Goal: Task Accomplishment & Management: Complete application form

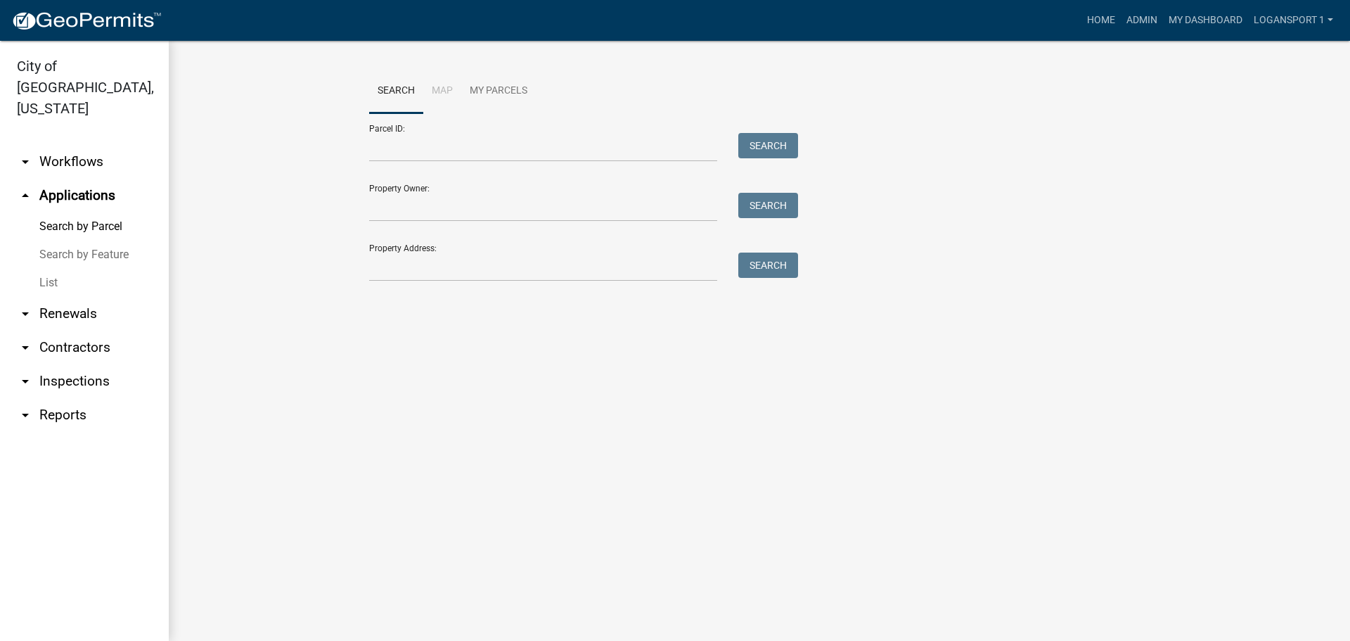
click at [44, 269] on link "List" at bounding box center [84, 283] width 169 height 28
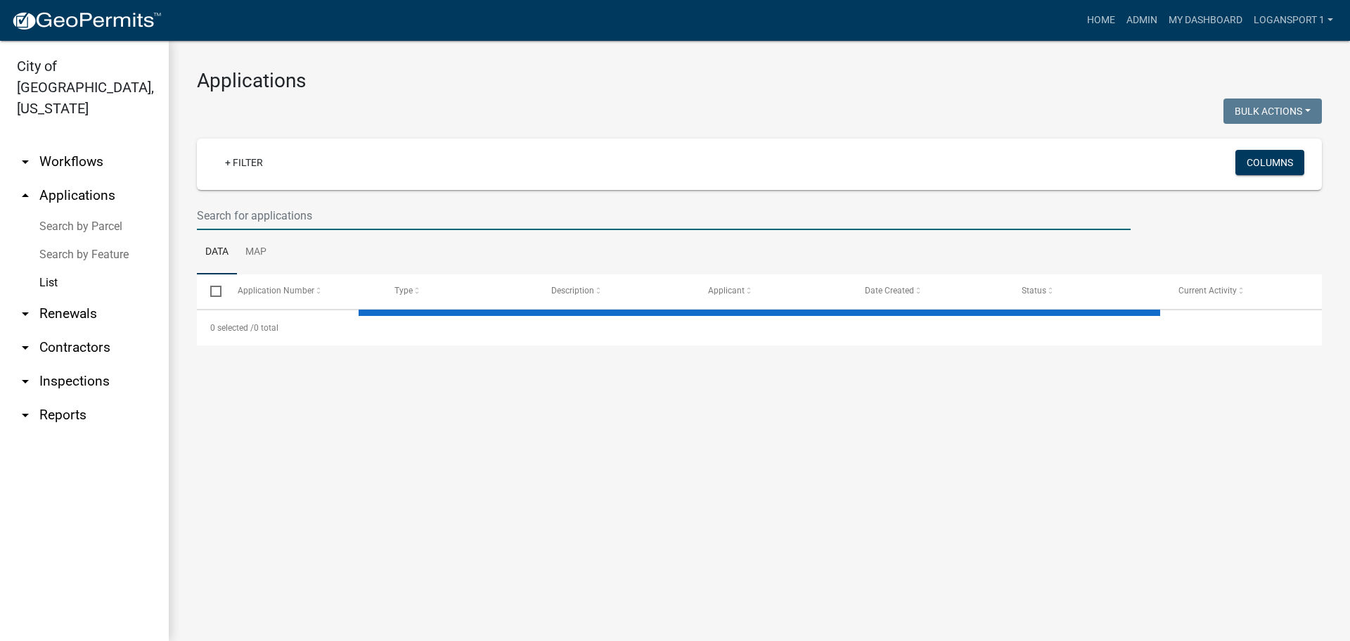
select select "2: 50"
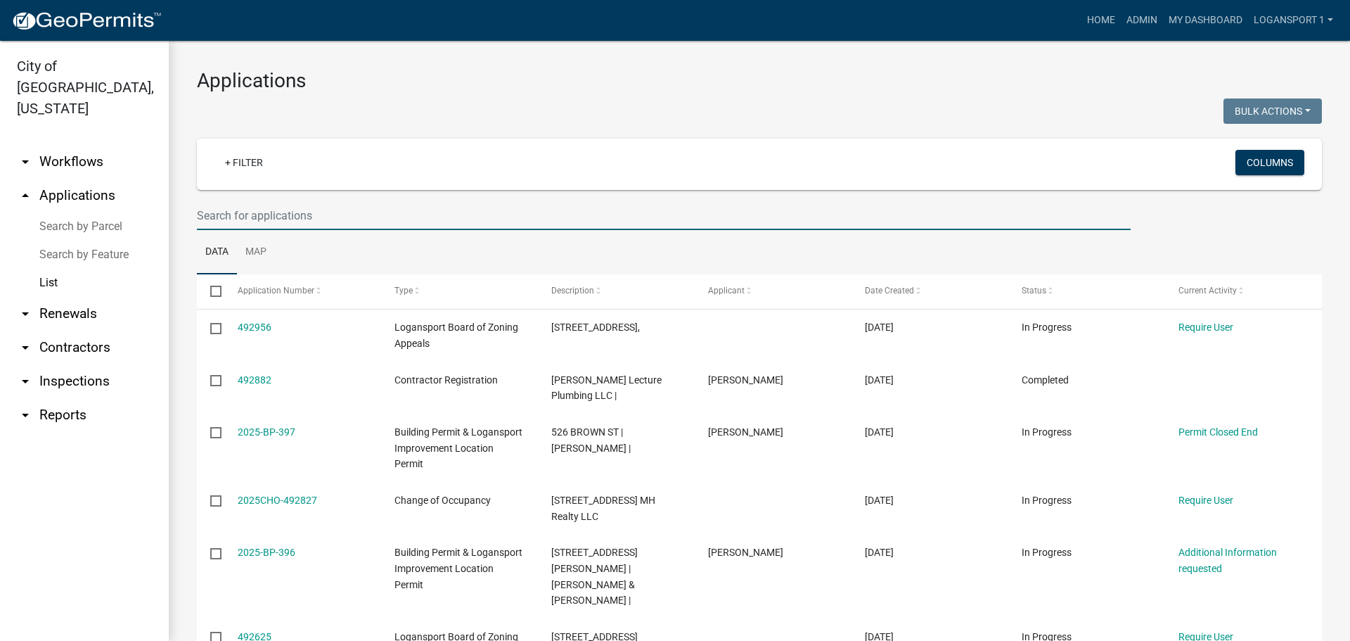
click at [228, 217] on input "text" at bounding box center [664, 215] width 934 height 29
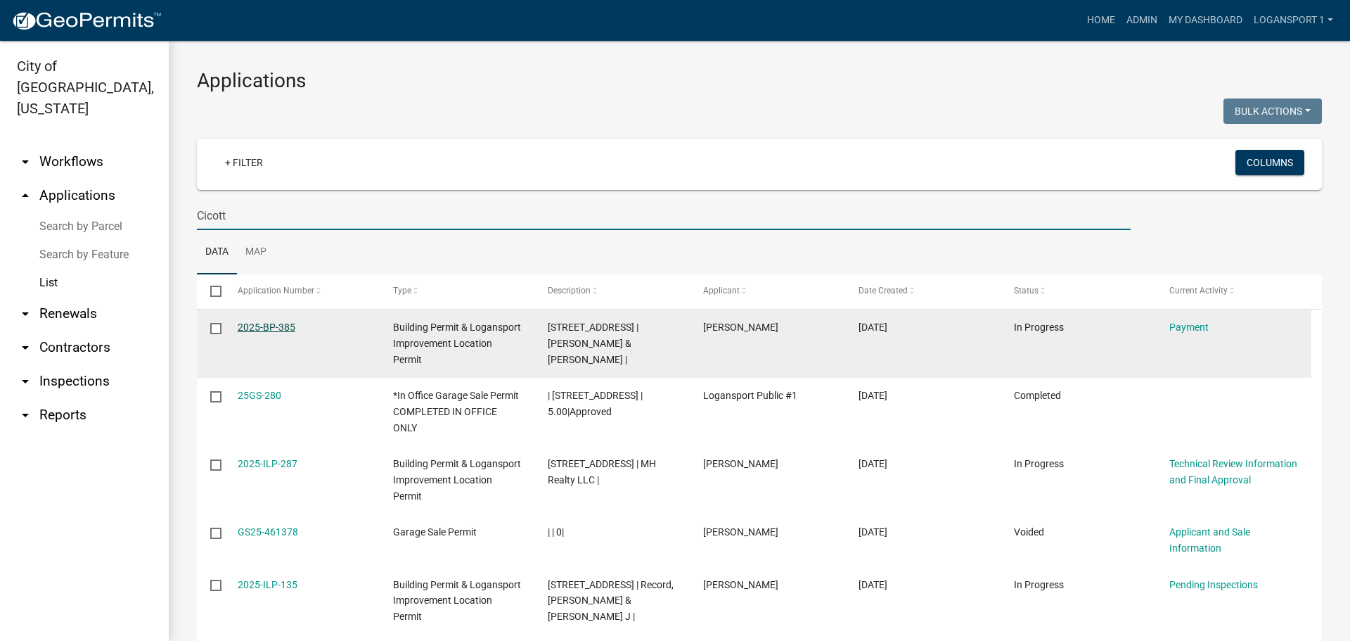
type input "Cicott"
click at [270, 324] on link "2025-BP-385" at bounding box center [267, 326] width 58 height 11
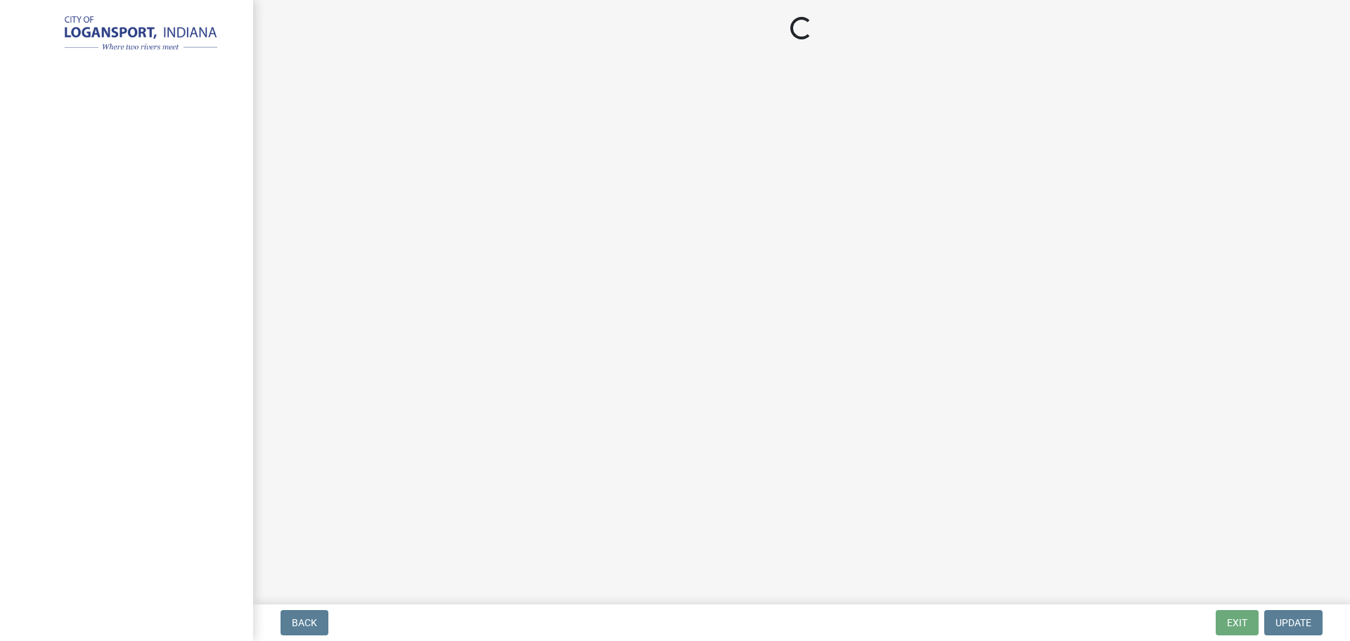
select select "3: 3"
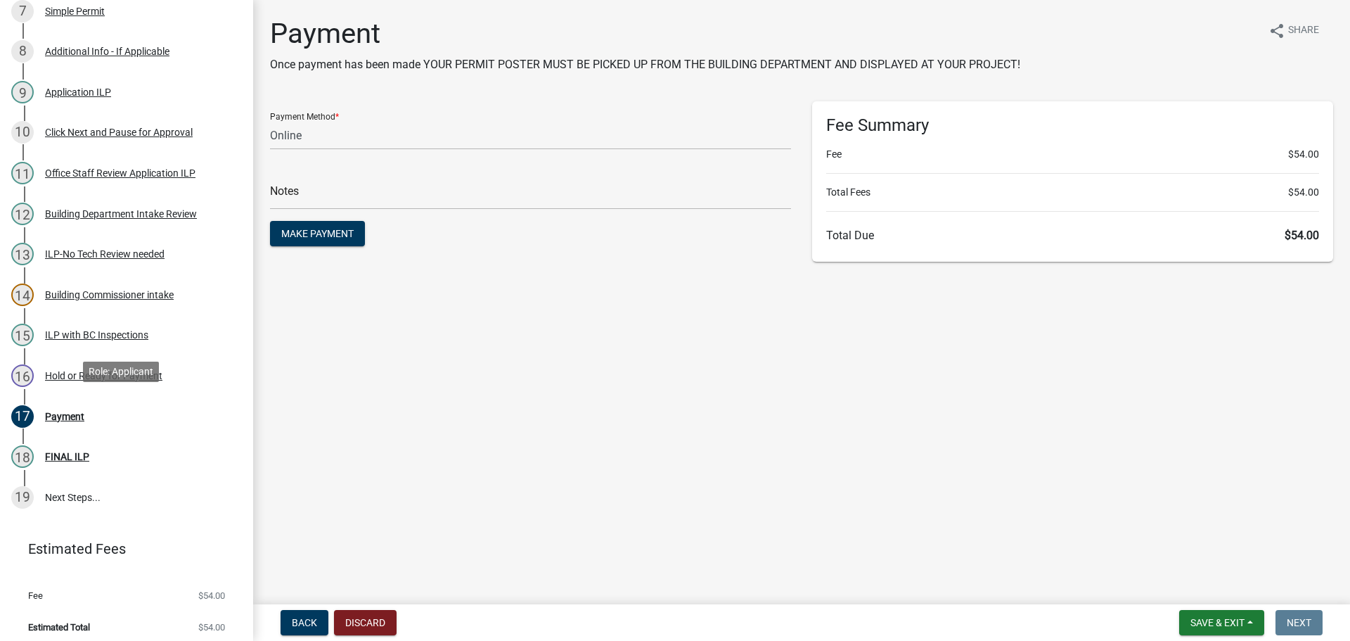
scroll to position [484, 0]
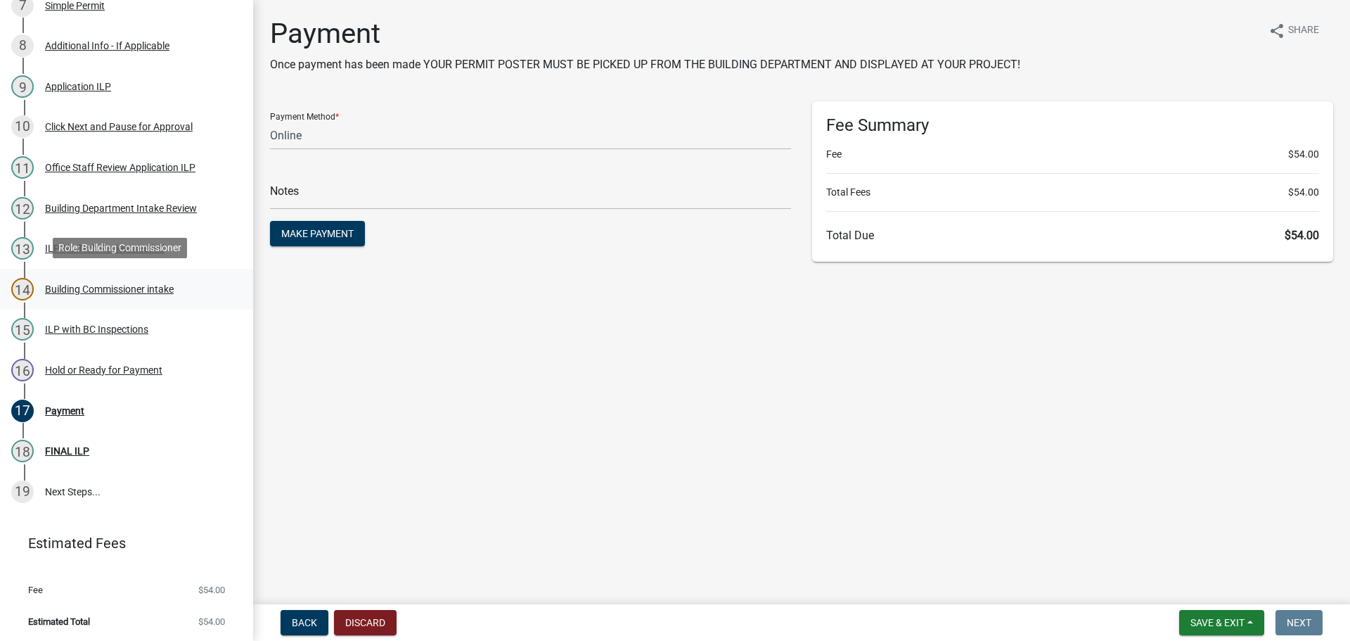
click at [115, 292] on div "Building Commissioner intake" at bounding box center [109, 289] width 129 height 10
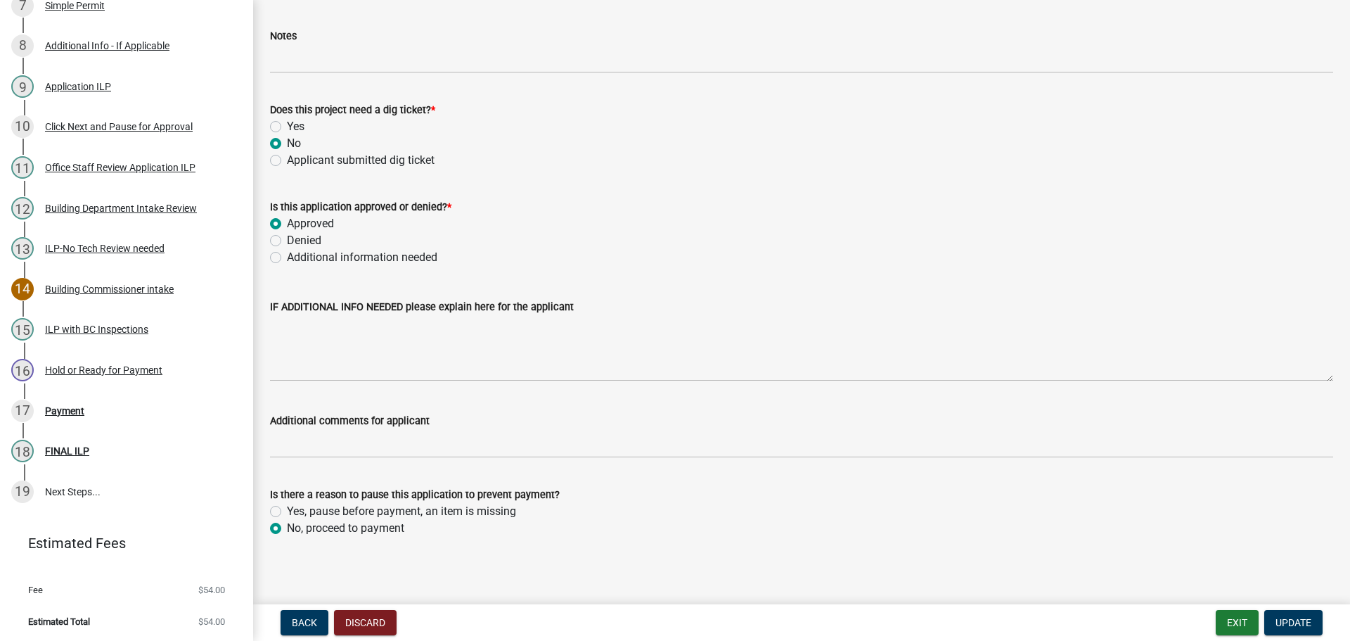
scroll to position [1049, 0]
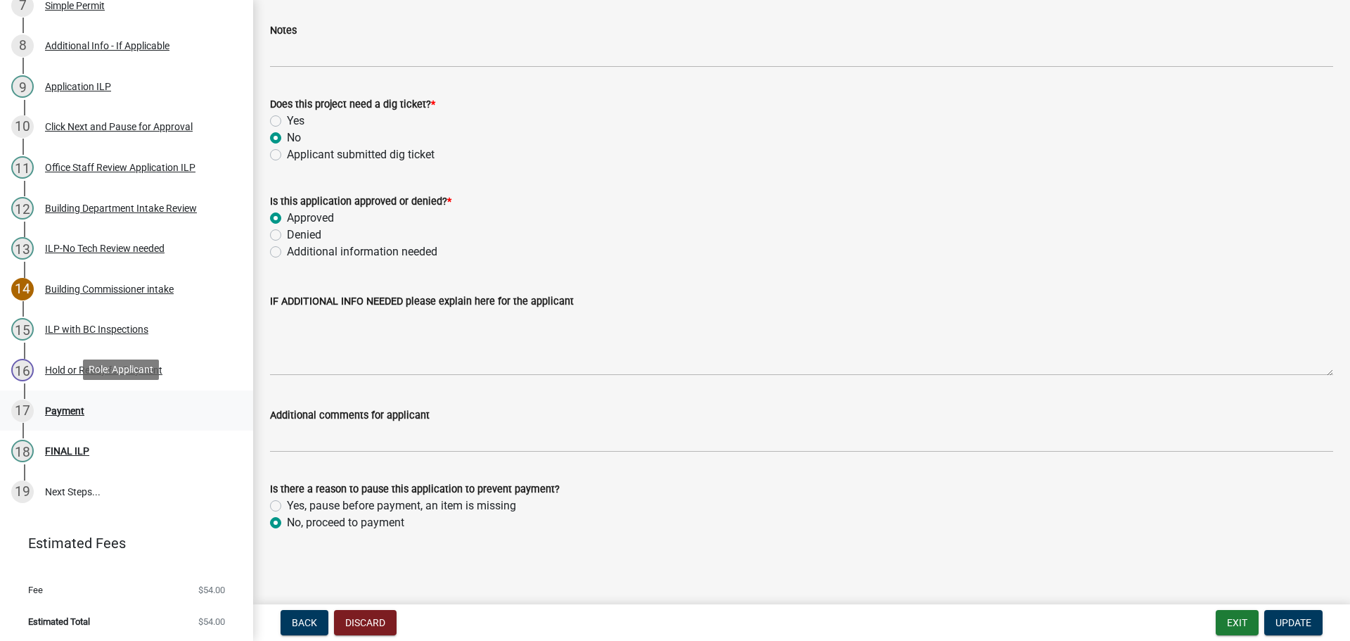
click at [75, 407] on div "Payment" at bounding box center [64, 411] width 39 height 10
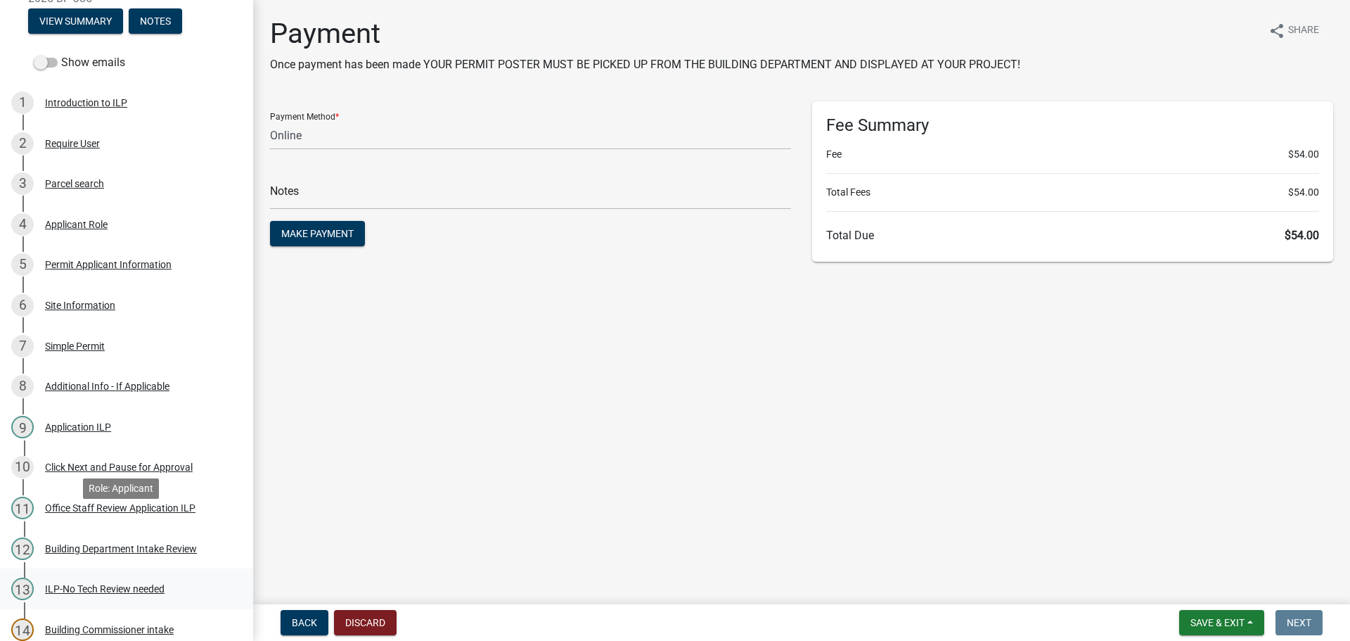
scroll to position [0, 0]
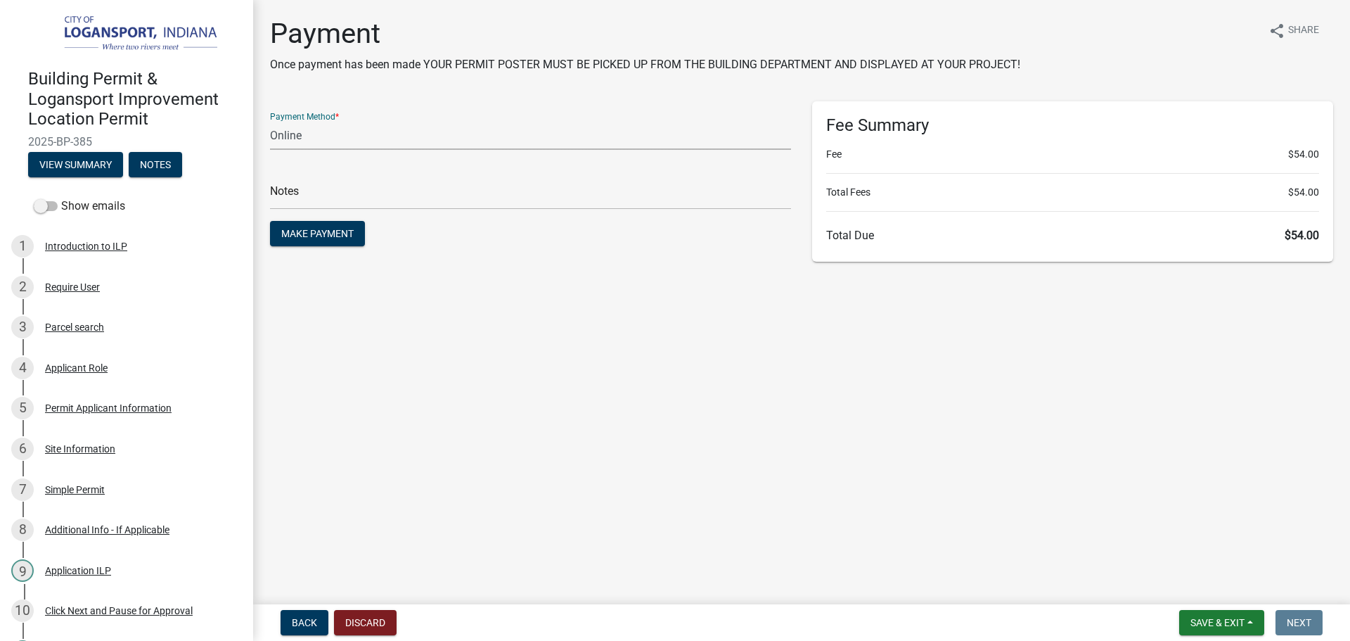
click at [437, 139] on select "Credit Card POS Check Cash Online" at bounding box center [530, 135] width 521 height 29
select select "2: 1"
click at [270, 121] on select "Credit Card POS Check Cash Online" at bounding box center [530, 135] width 521 height 29
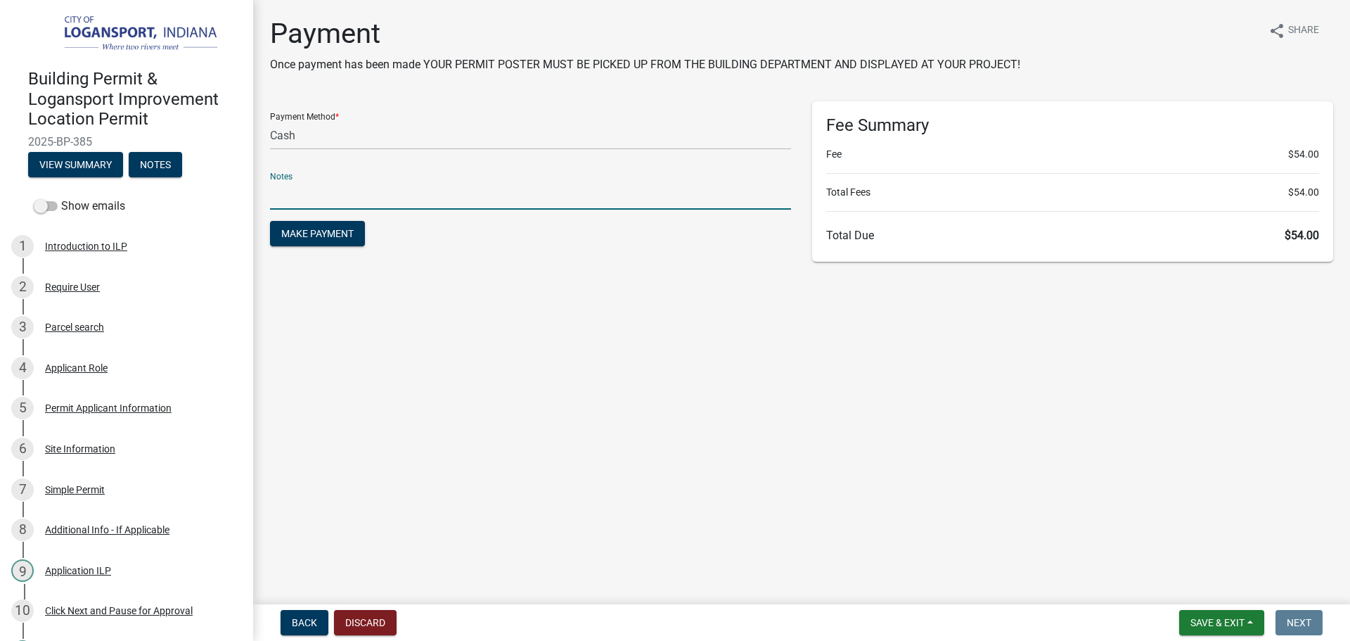
click at [424, 193] on input "text" at bounding box center [530, 195] width 521 height 29
type input "118448"
click at [270, 221] on button "Make Payment" at bounding box center [317, 233] width 95 height 25
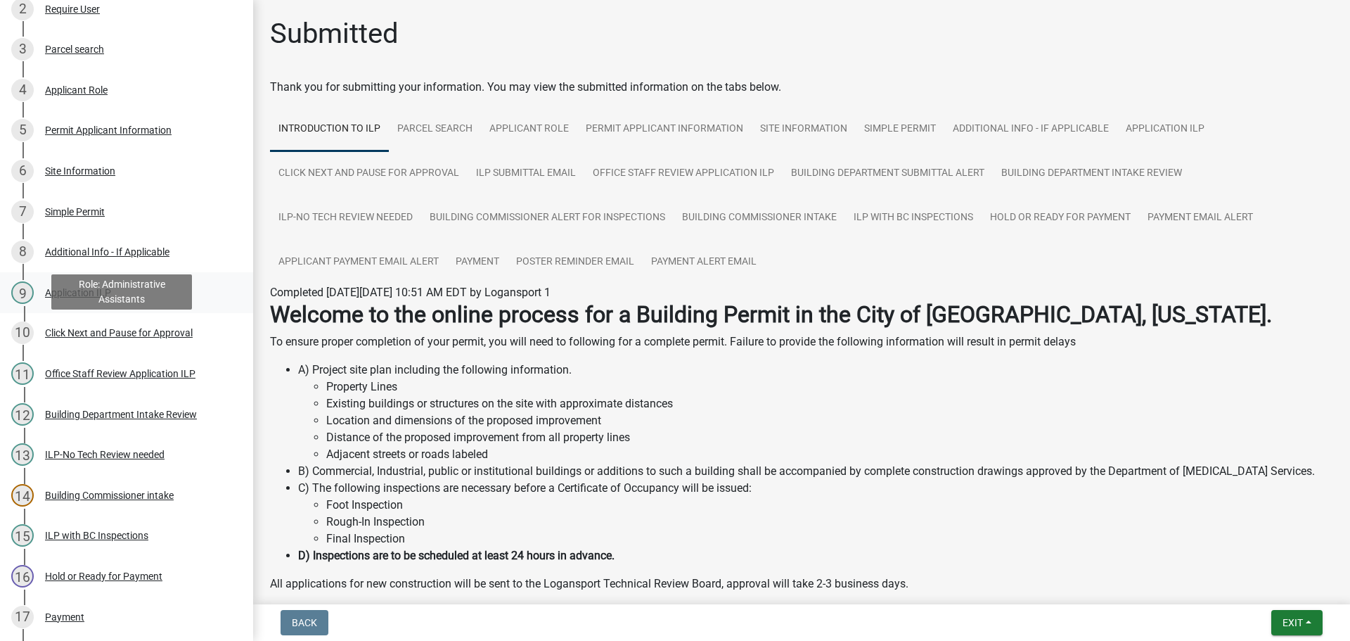
scroll to position [352, 0]
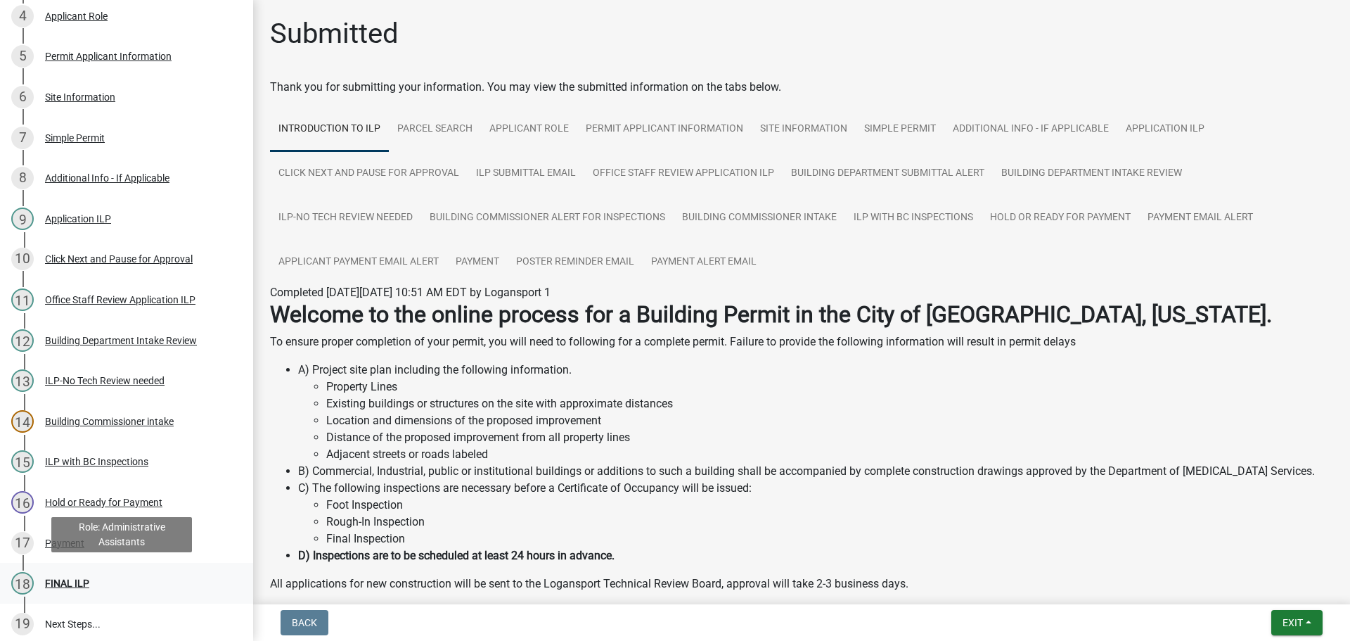
click at [63, 574] on div "18 FINAL ILP" at bounding box center [120, 583] width 219 height 23
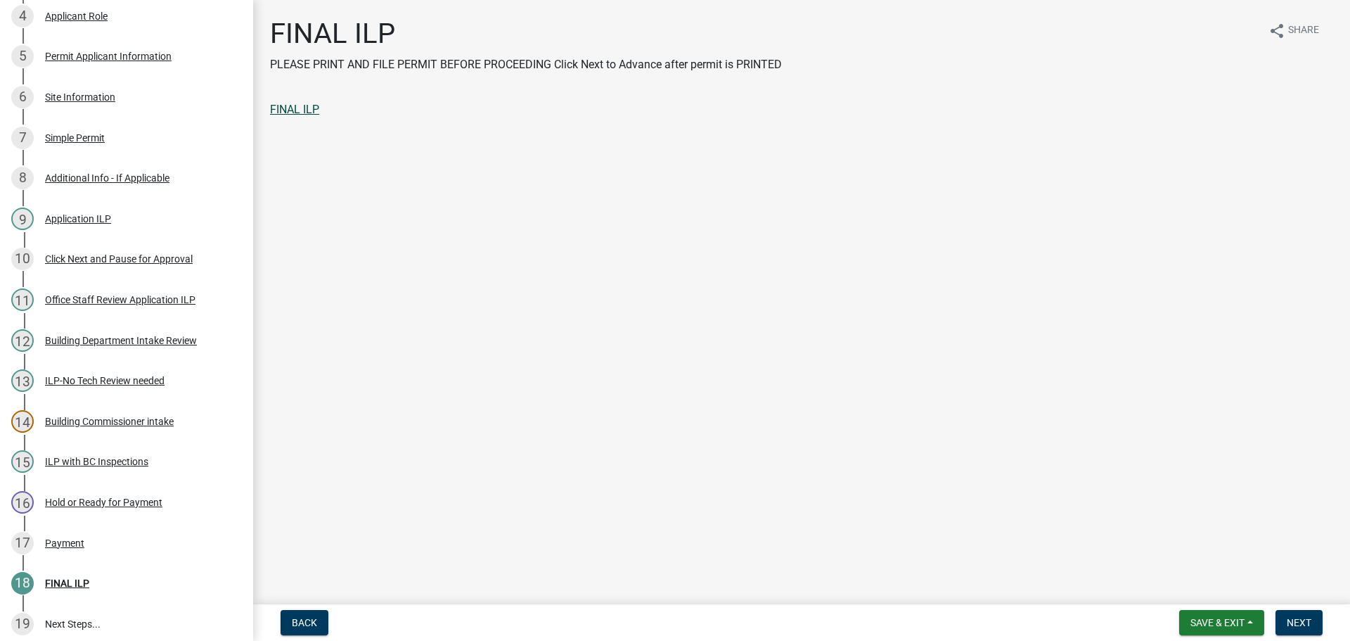
click at [295, 110] on link "FINAL ILP" at bounding box center [294, 109] width 49 height 13
click at [1311, 630] on button "Next" at bounding box center [1299, 622] width 47 height 25
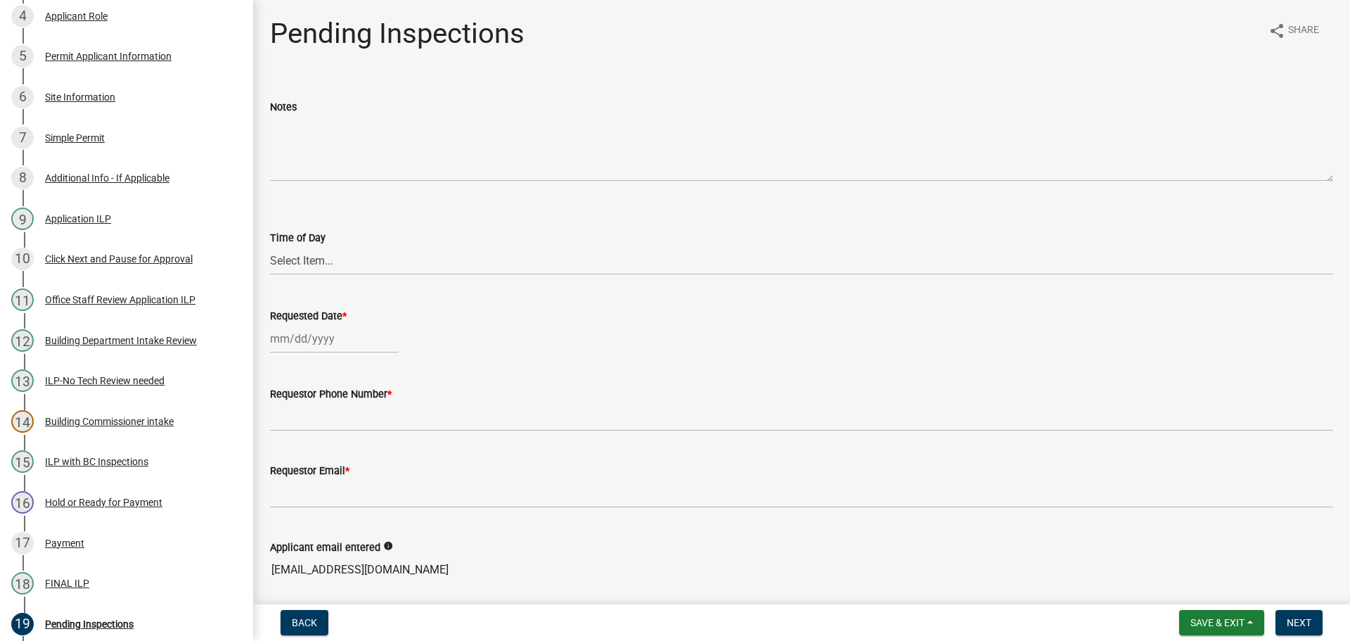
scroll to position [473, 0]
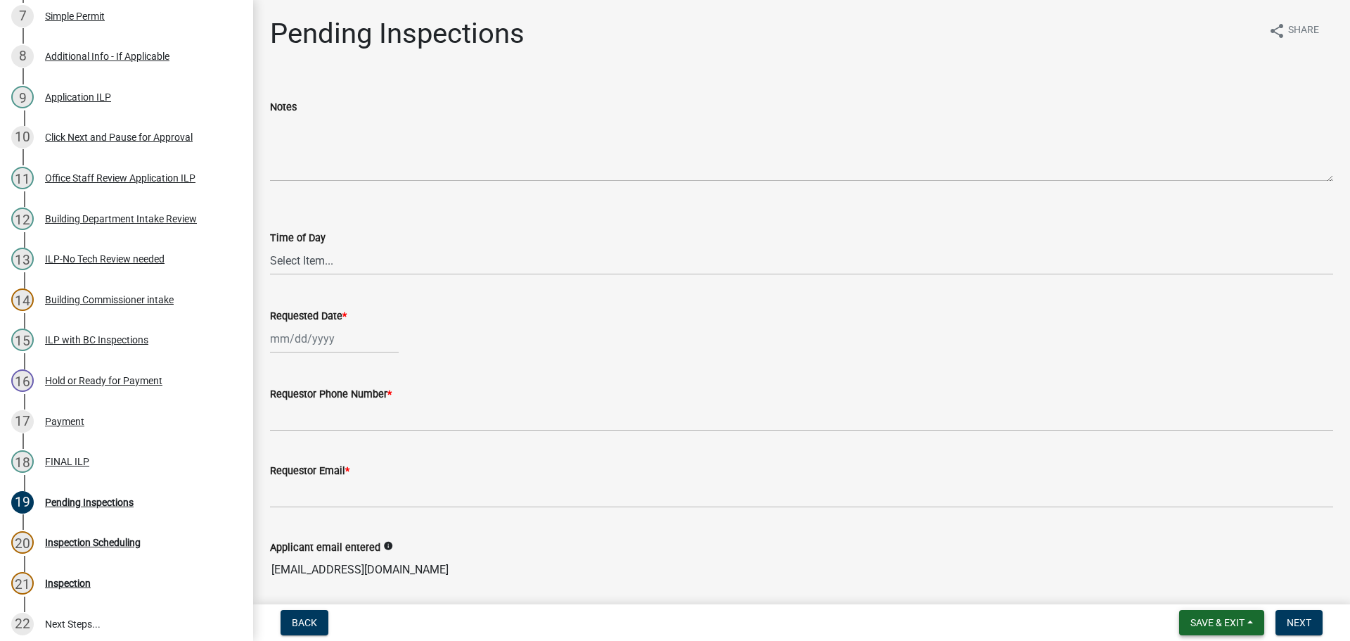
drag, startPoint x: 1282, startPoint y: 6, endPoint x: 1200, endPoint y: 622, distance: 622.2
click at [1200, 622] on span "Save & Exit" at bounding box center [1218, 622] width 54 height 11
click at [1194, 587] on button "Save & Exit" at bounding box center [1208, 586] width 113 height 34
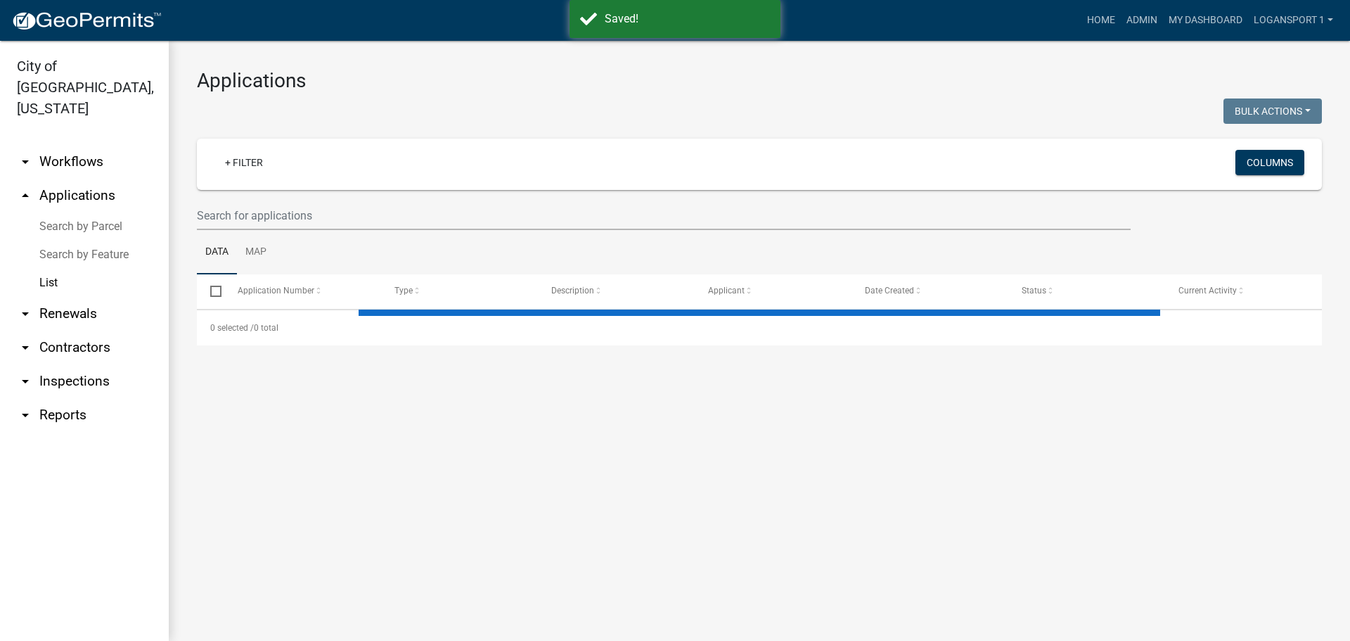
select select "2: 50"
